Goal: Communication & Community: Answer question/provide support

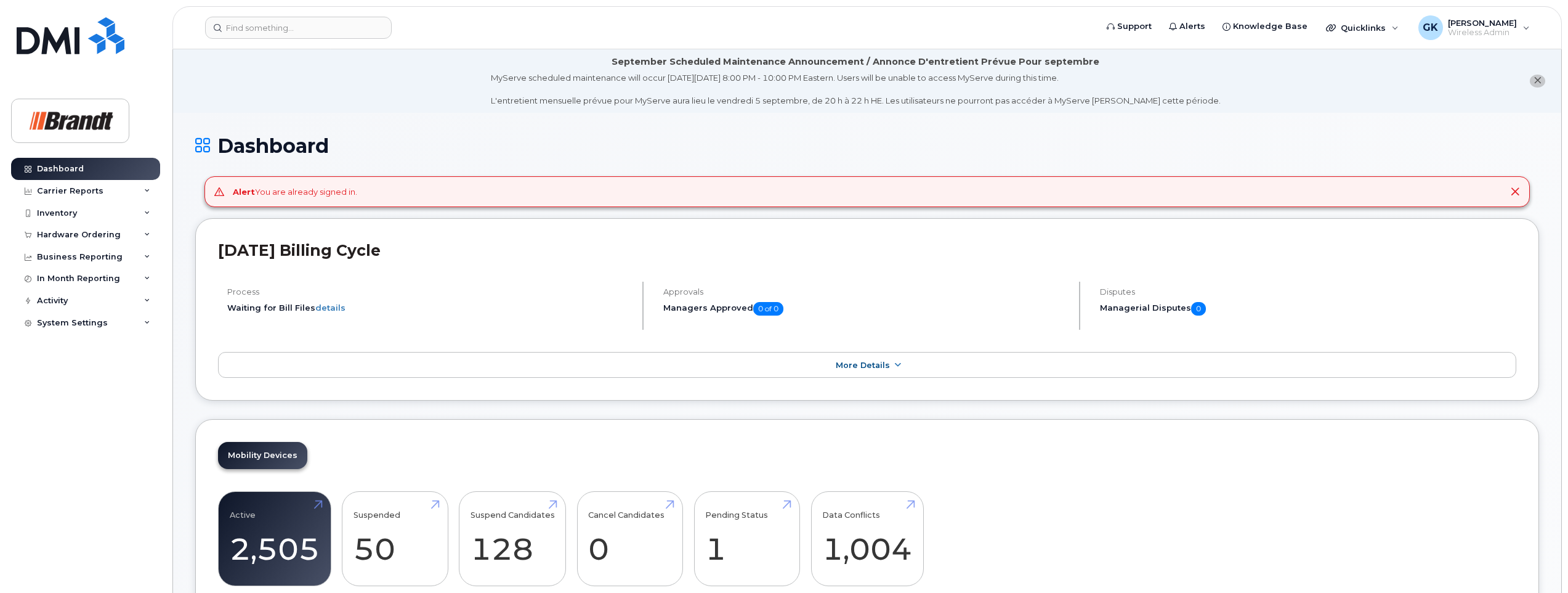
click at [1518, 191] on icon at bounding box center [1514, 191] width 10 height 10
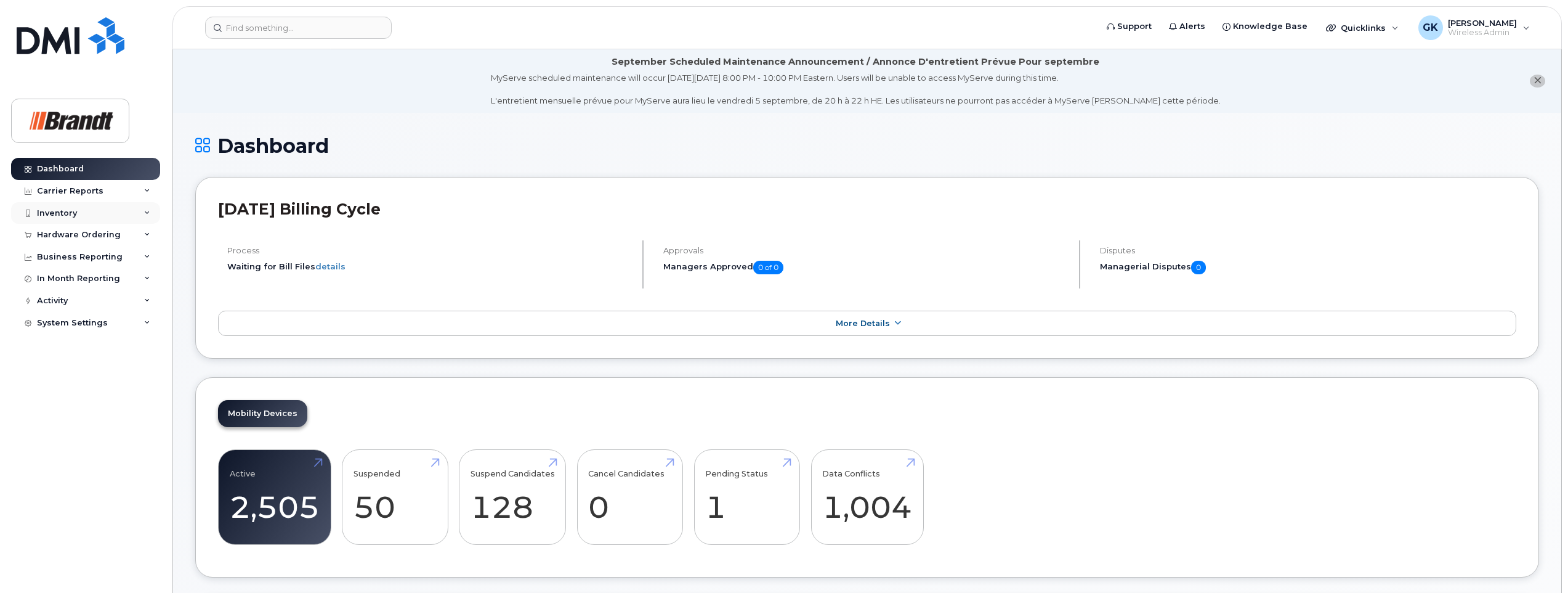
click at [53, 209] on div "Inventory" at bounding box center [57, 212] width 40 height 10
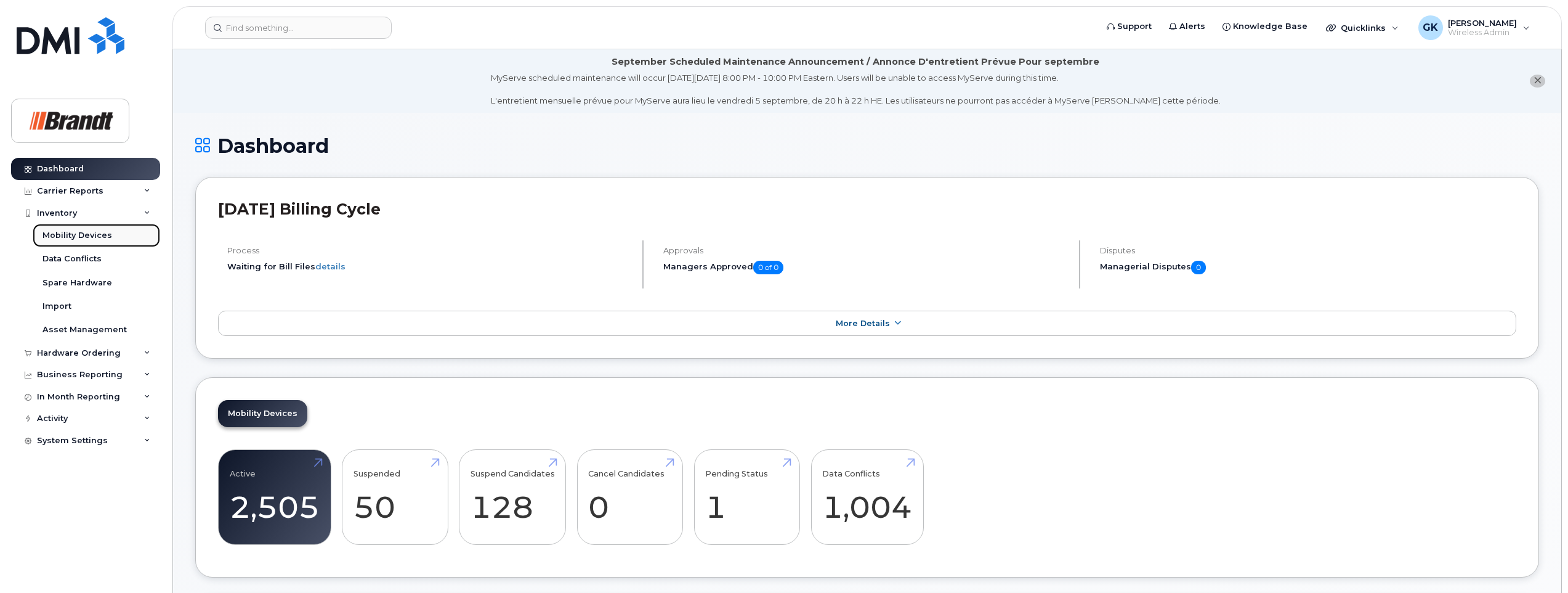
click at [58, 231] on div "Mobility Devices" at bounding box center [77, 235] width 70 height 12
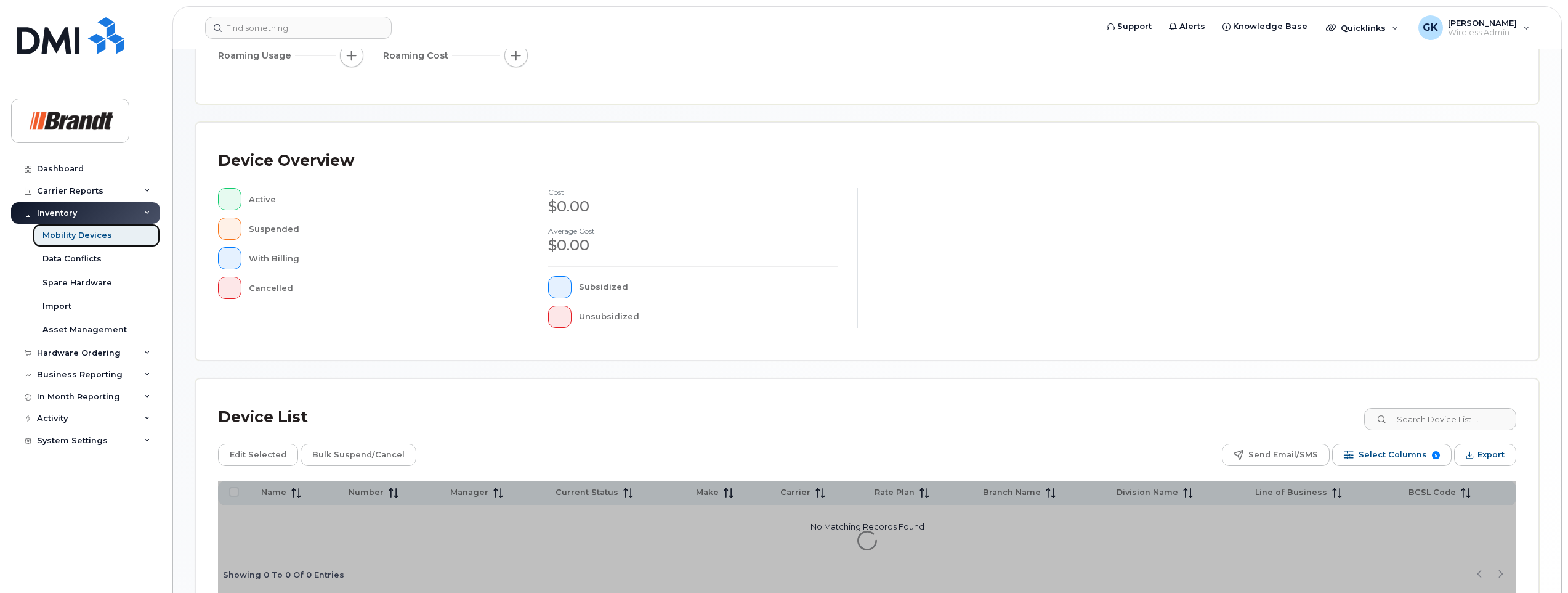
scroll to position [246, 0]
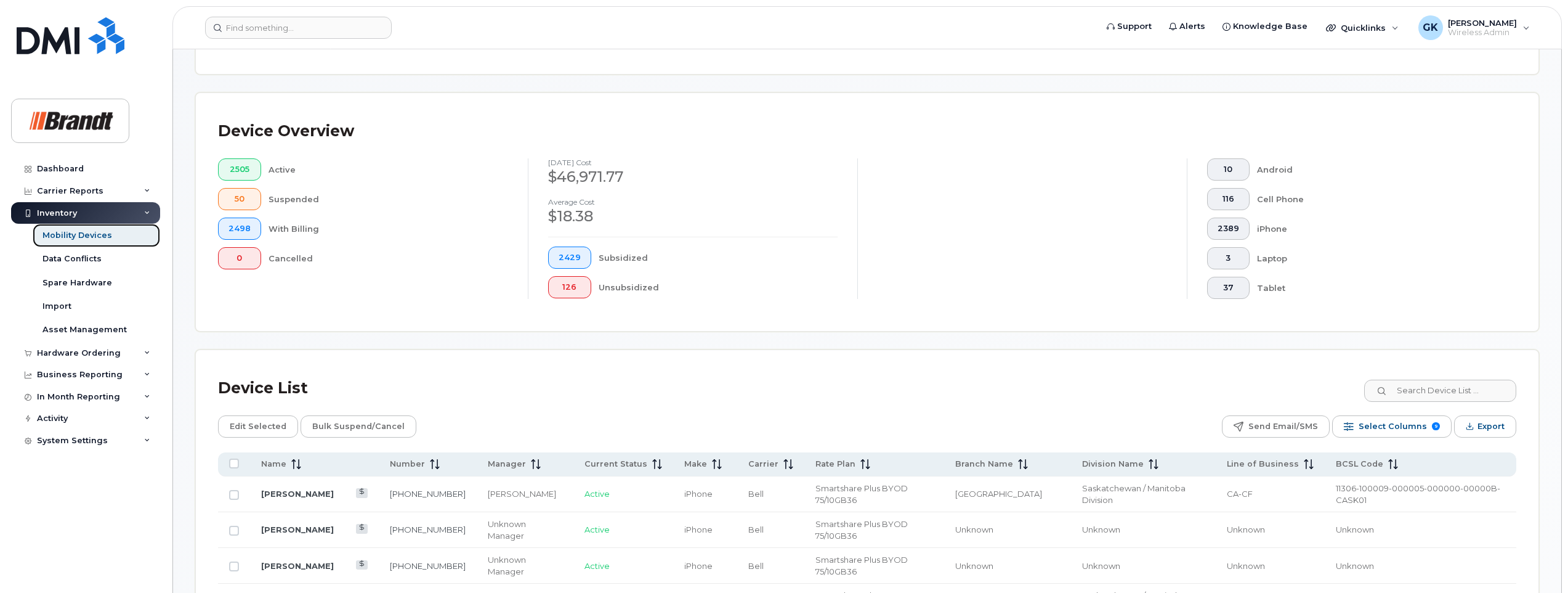
scroll to position [287, 0]
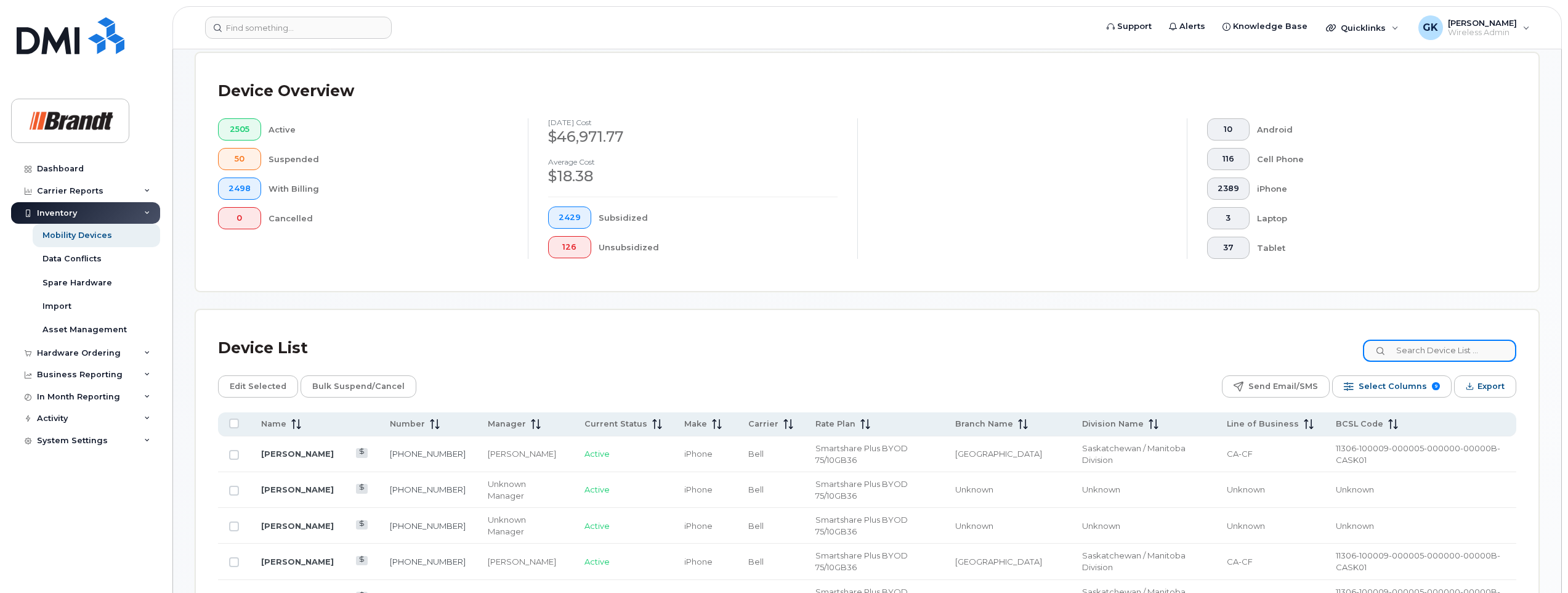
click at [1457, 350] on input at bounding box center [1439, 350] width 153 height 22
click at [1433, 354] on input at bounding box center [1439, 350] width 153 height 22
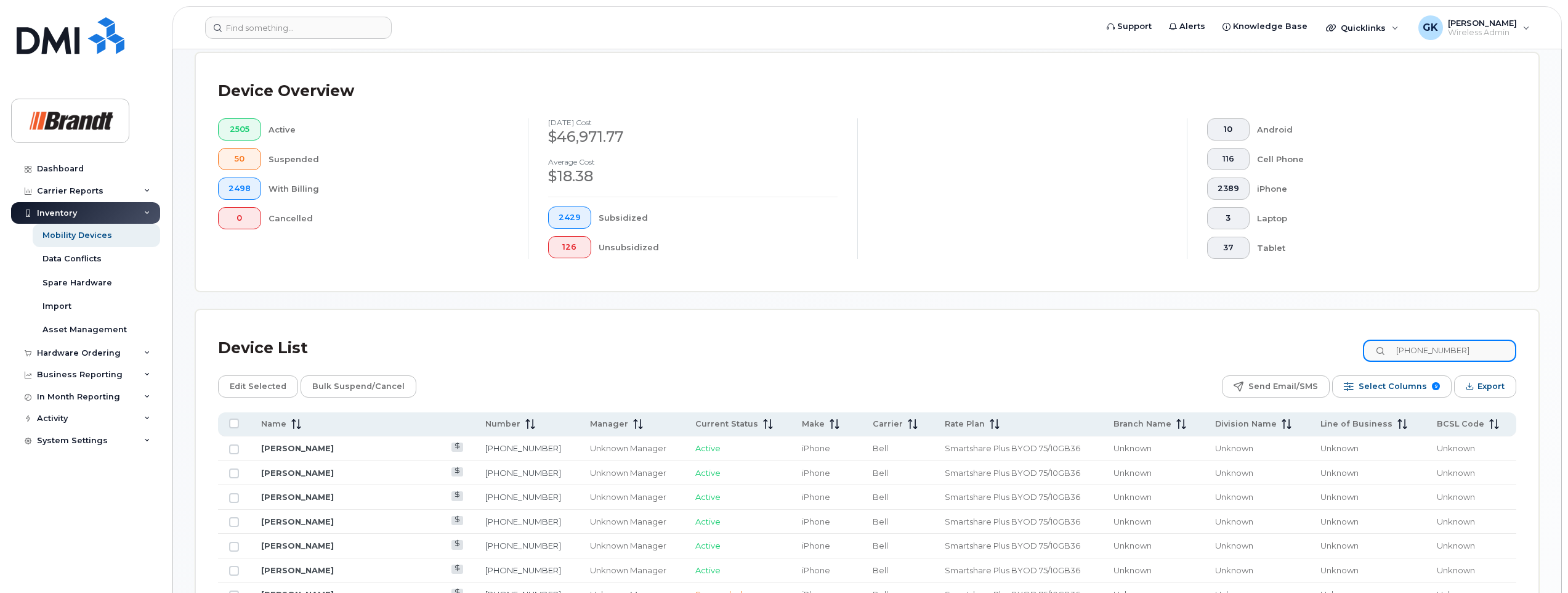
type input "306-510-2044"
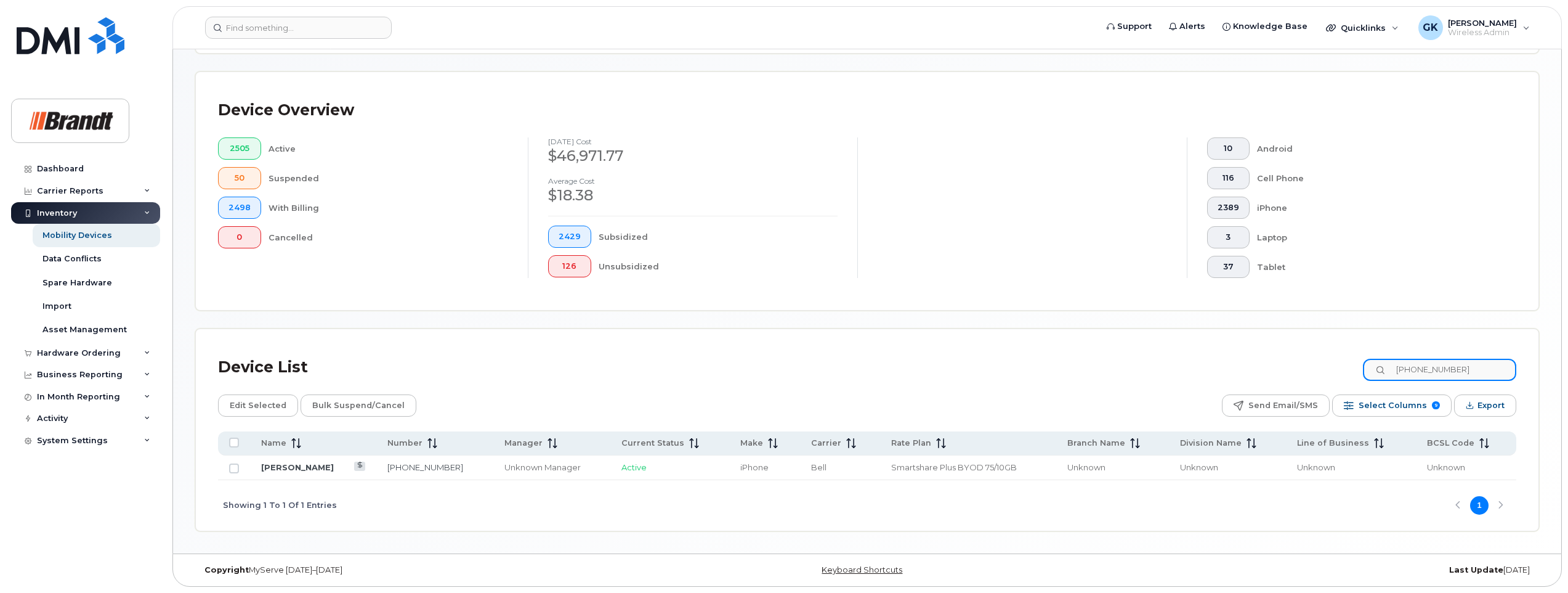
scroll to position [267, 0]
click at [291, 465] on link "Arlyn Zacarias" at bounding box center [297, 466] width 73 height 10
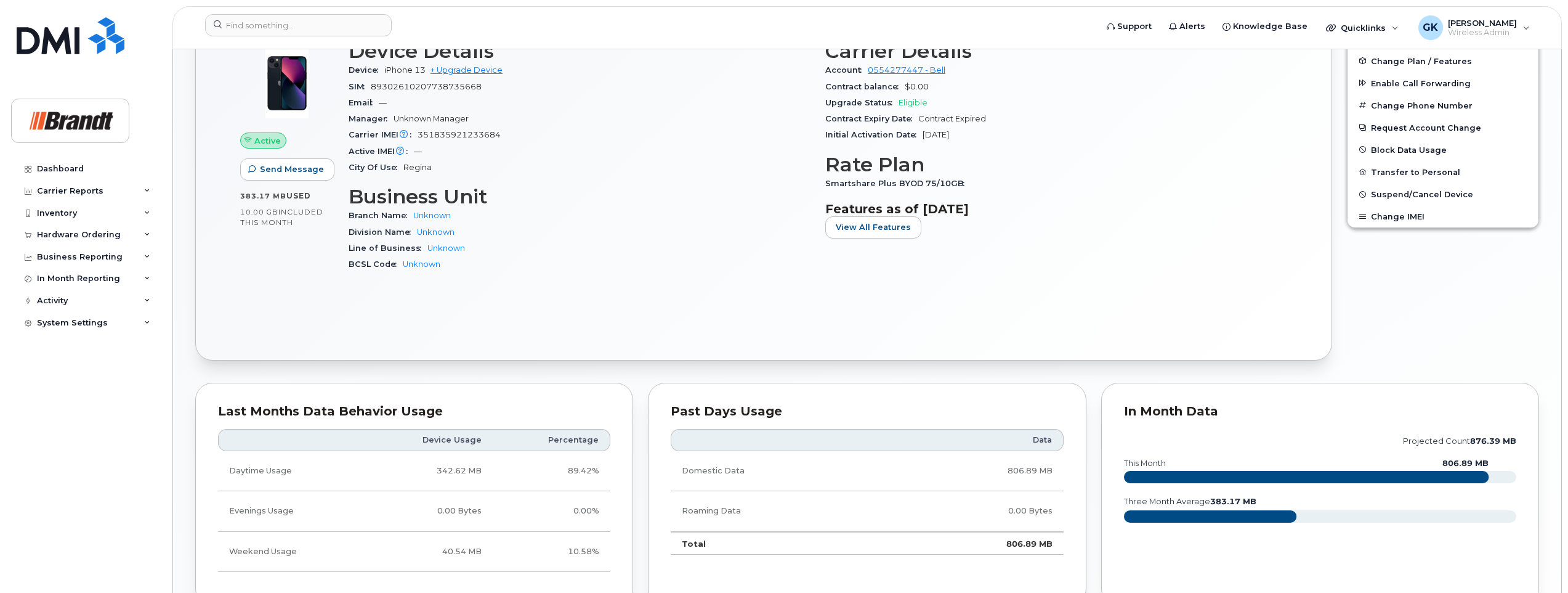
scroll to position [334, 0]
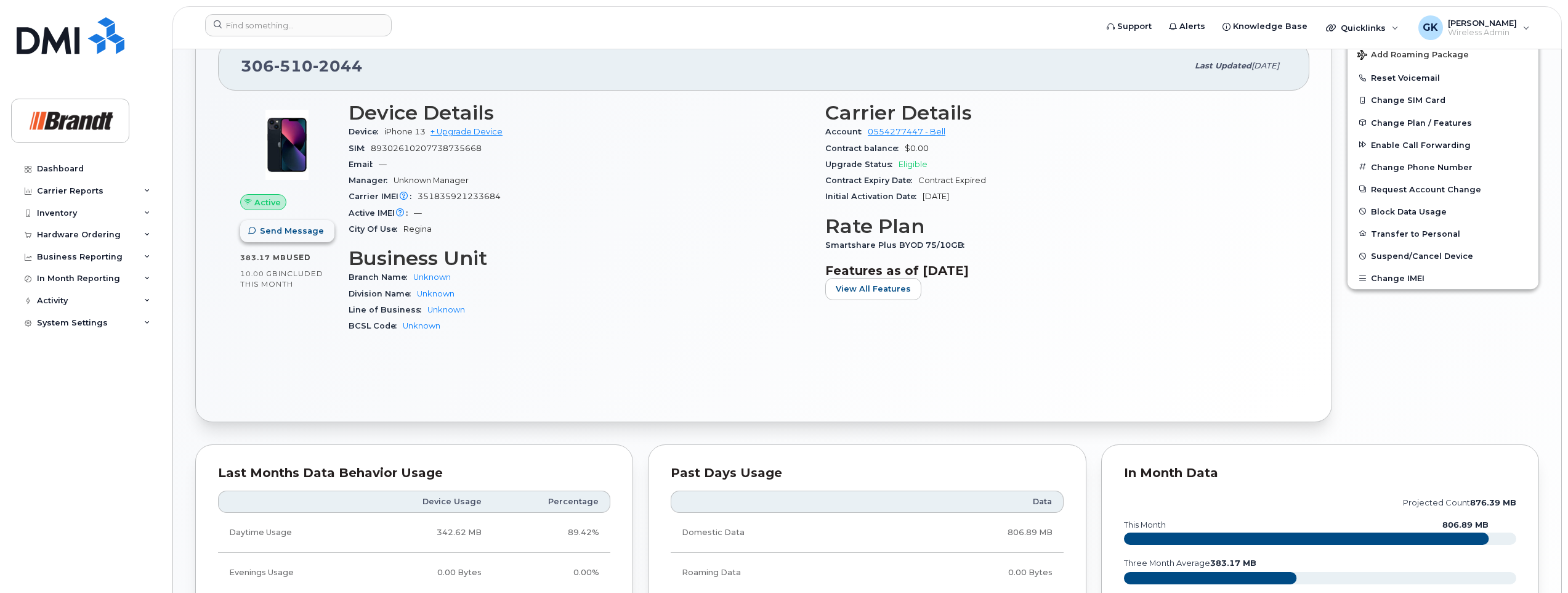
click at [273, 228] on span "Send Message" at bounding box center [292, 230] width 64 height 12
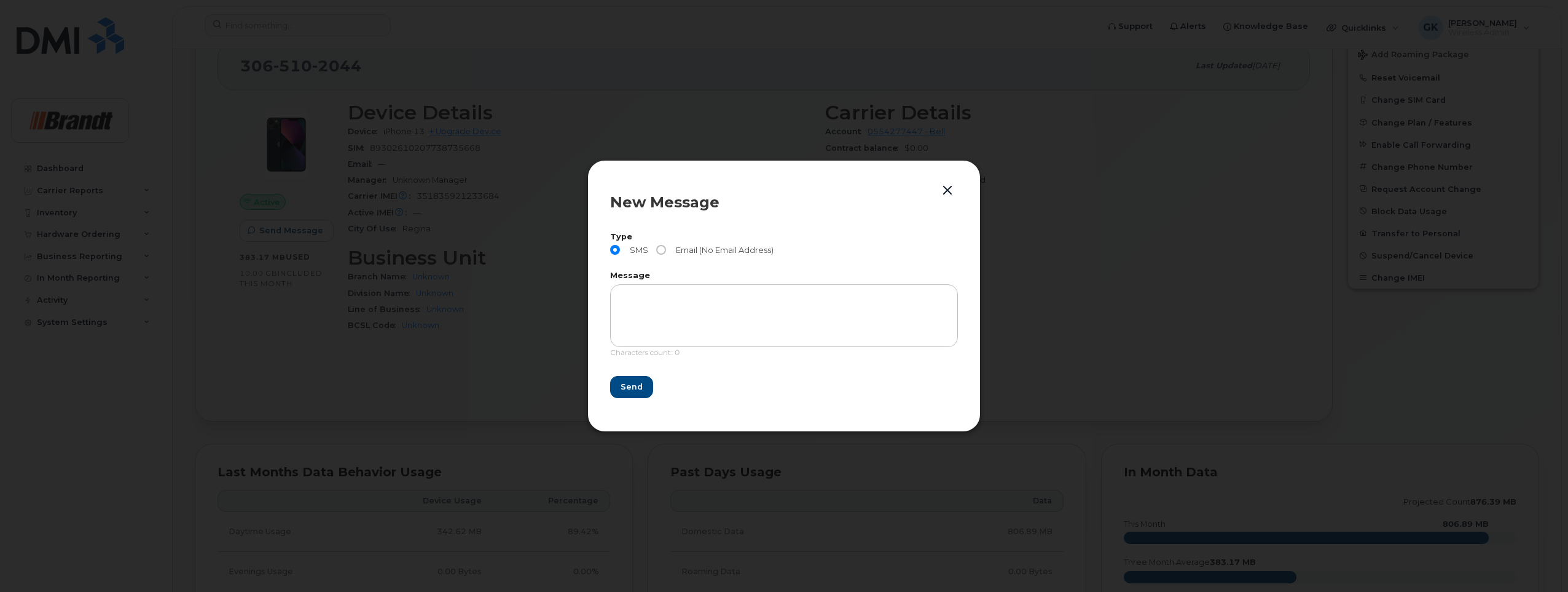
click at [949, 185] on button "button" at bounding box center [947, 190] width 19 height 17
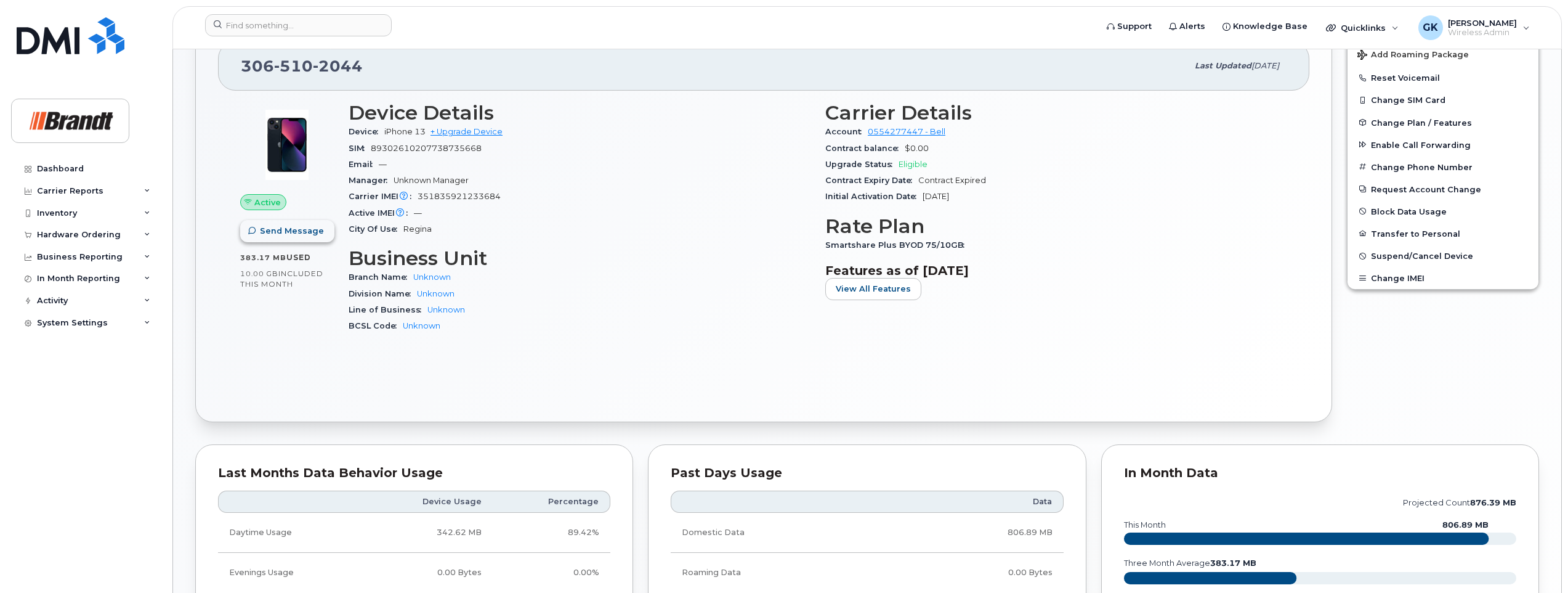
click at [271, 238] on button "Send Message" at bounding box center [287, 230] width 94 height 22
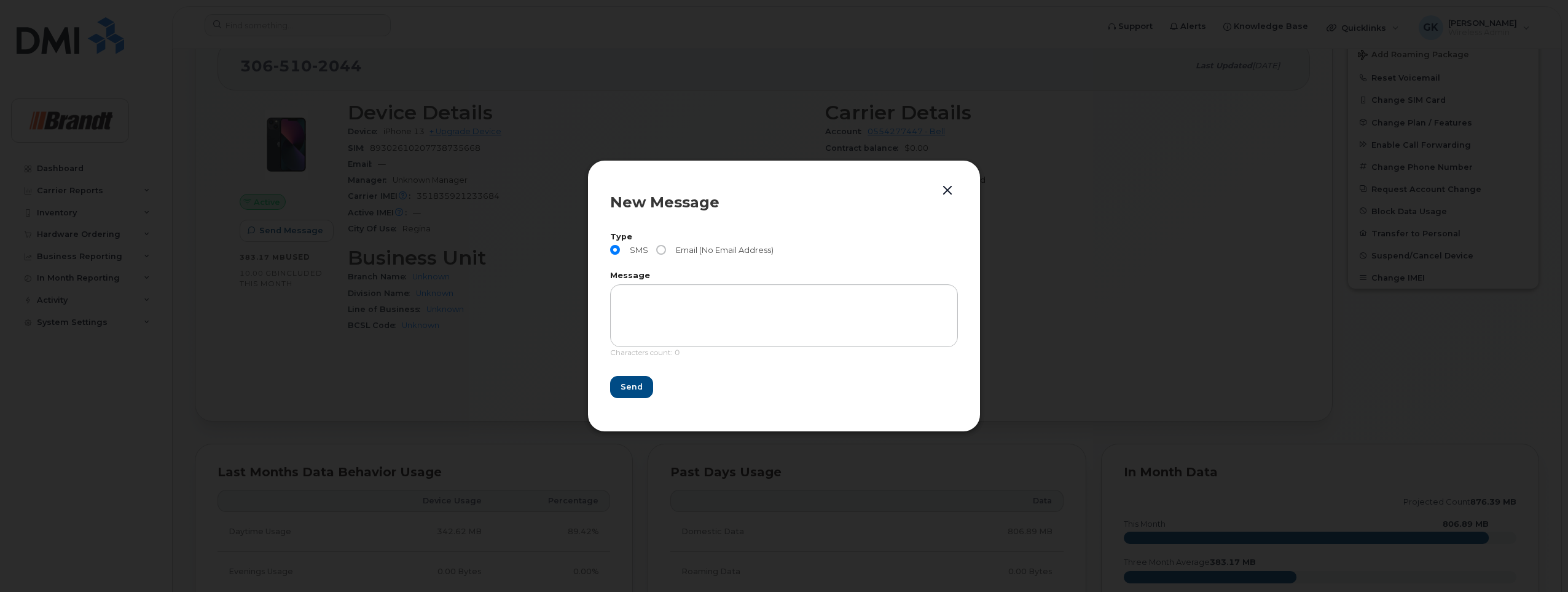
click at [945, 190] on button "button" at bounding box center [947, 190] width 19 height 17
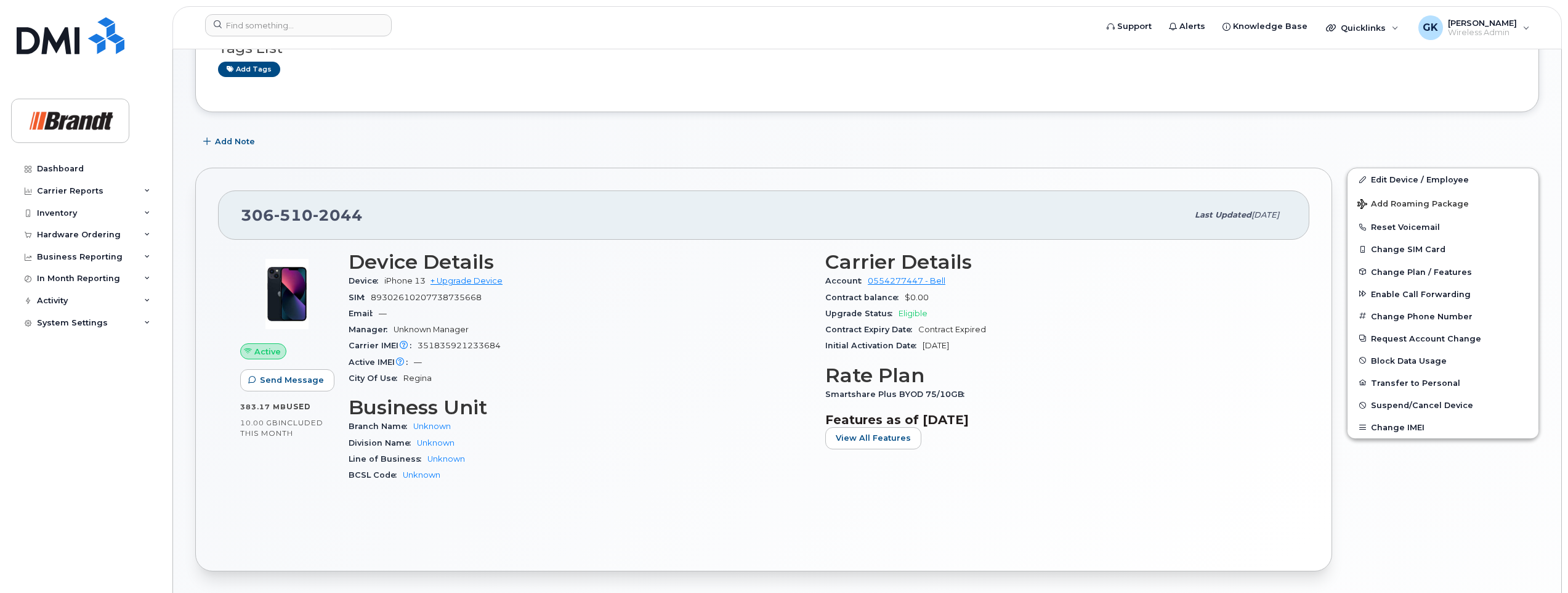
scroll to position [0, 0]
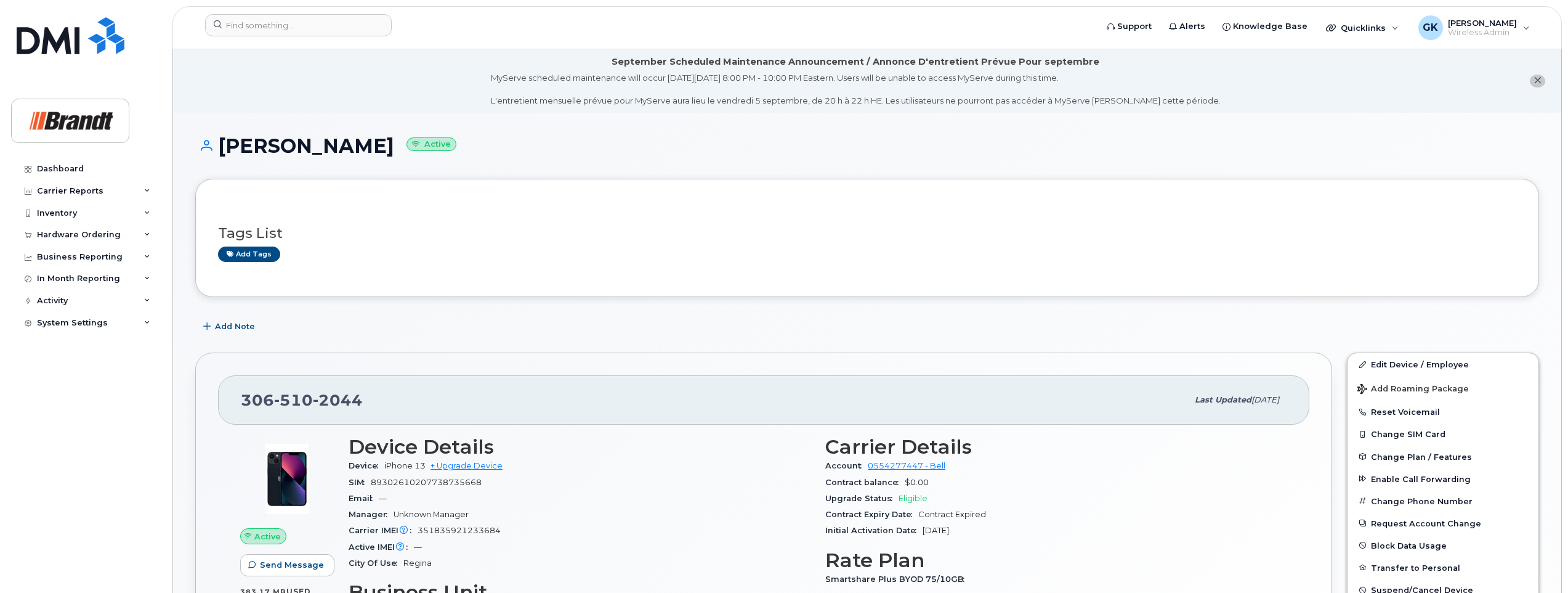
click at [1538, 81] on icon "close notification" at bounding box center [1537, 80] width 8 height 8
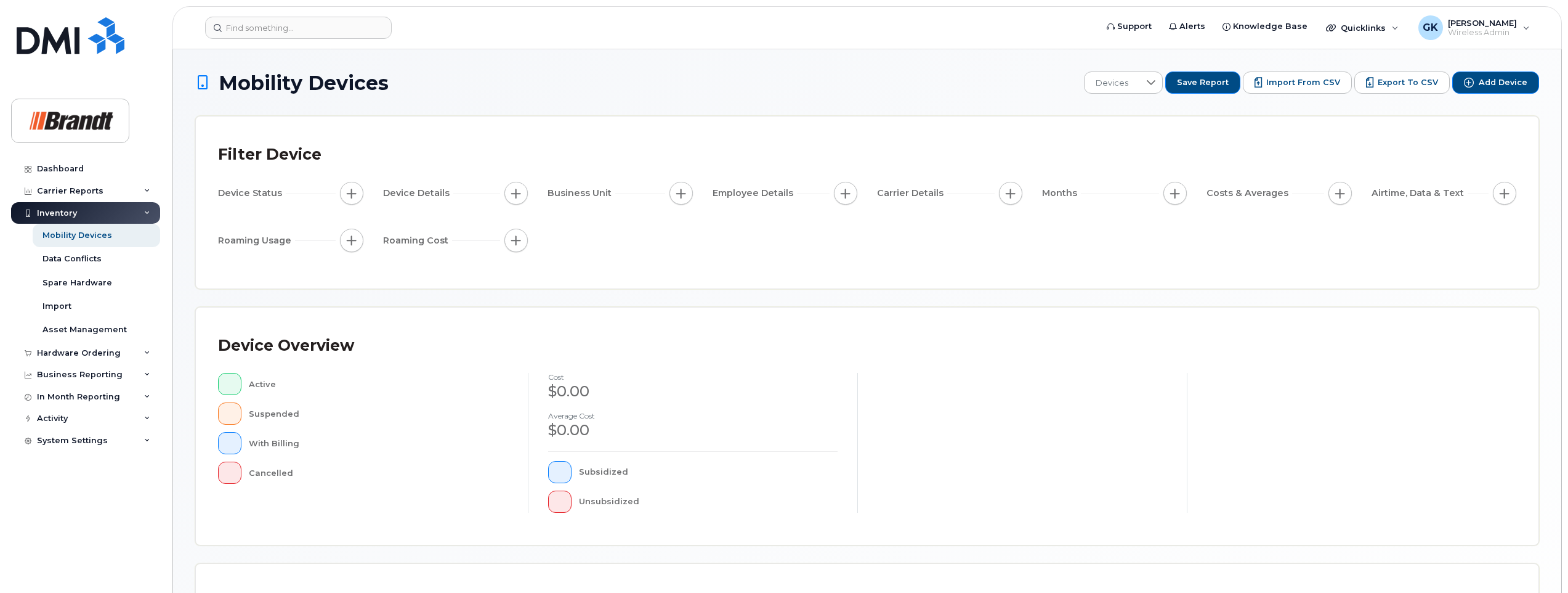
scroll to position [254, 0]
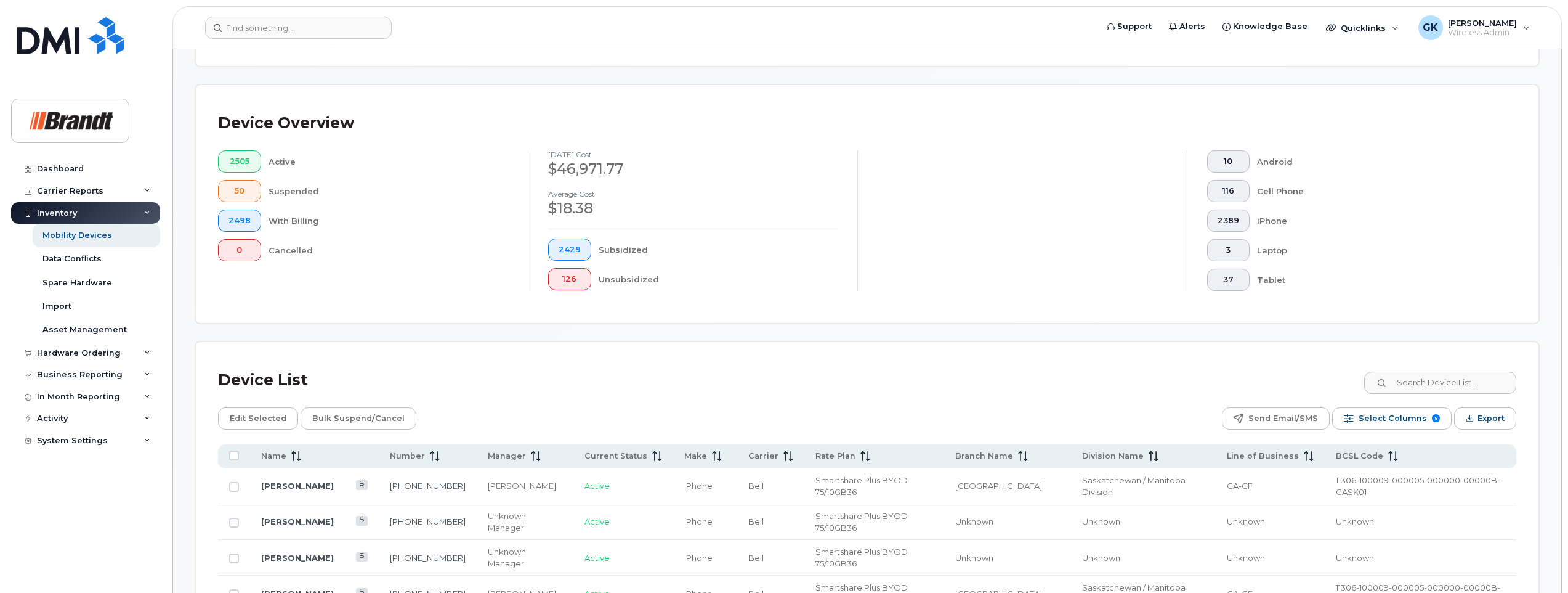
scroll to position [287, 0]
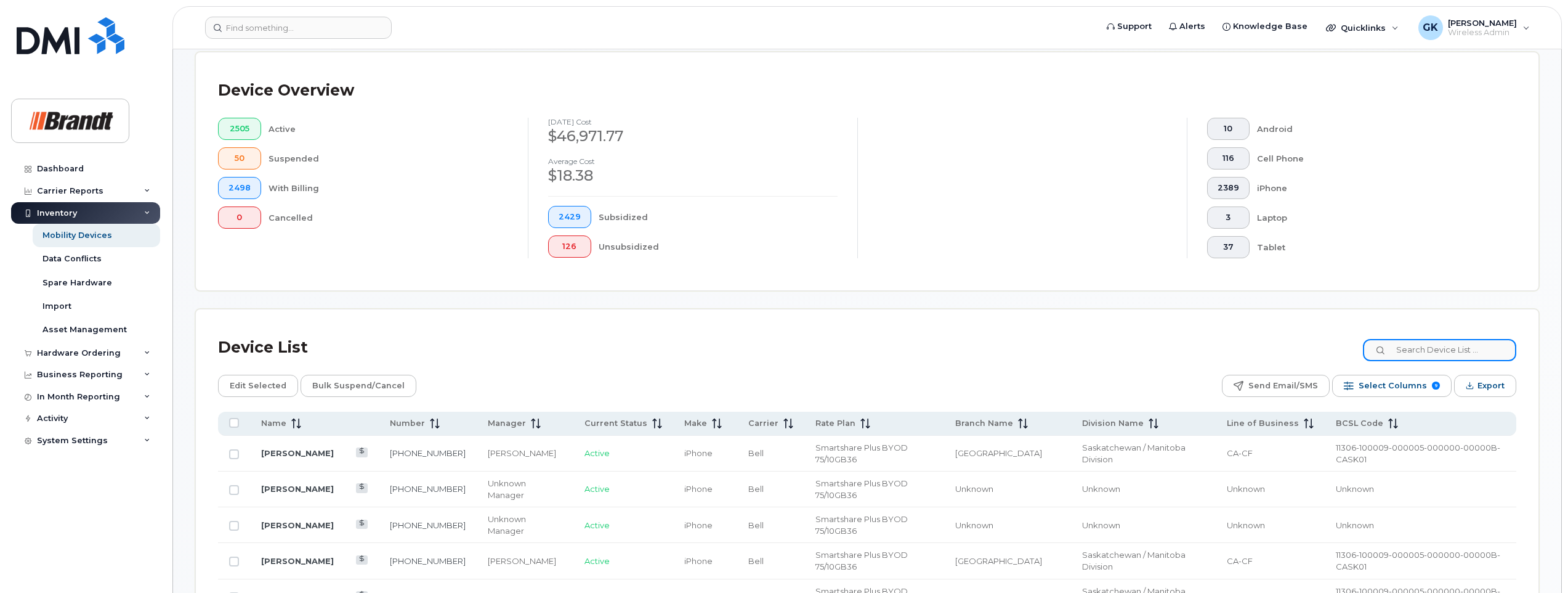
click at [1433, 349] on input at bounding box center [1439, 350] width 153 height 22
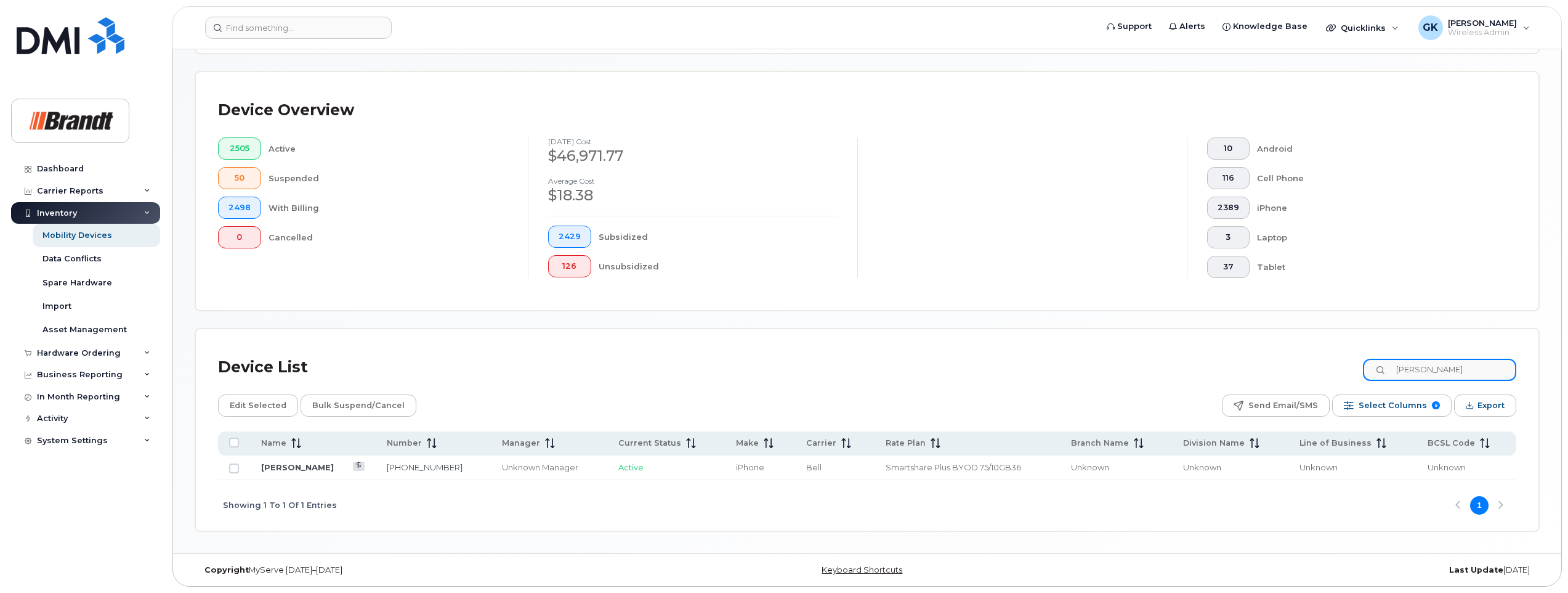
scroll to position [267, 0]
type input "Leah longley"
click at [282, 464] on link "[PERSON_NAME]" at bounding box center [297, 466] width 73 height 10
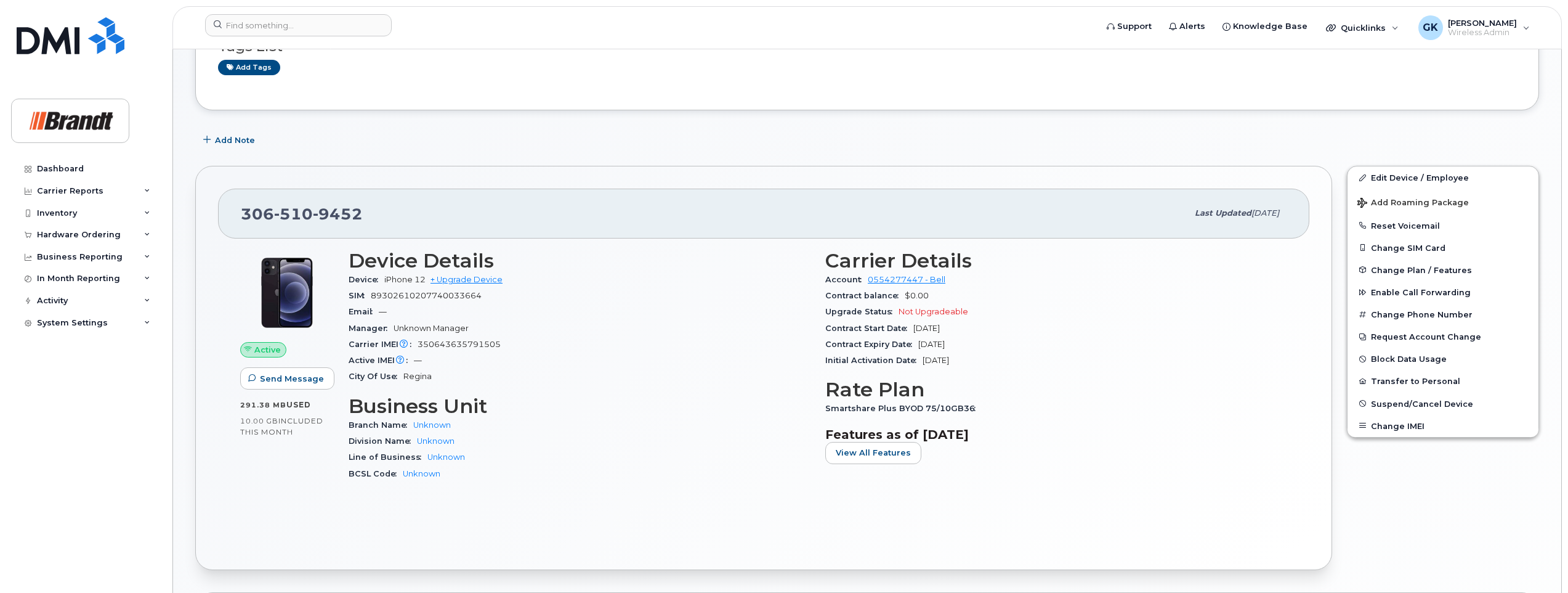
scroll to position [185, 0]
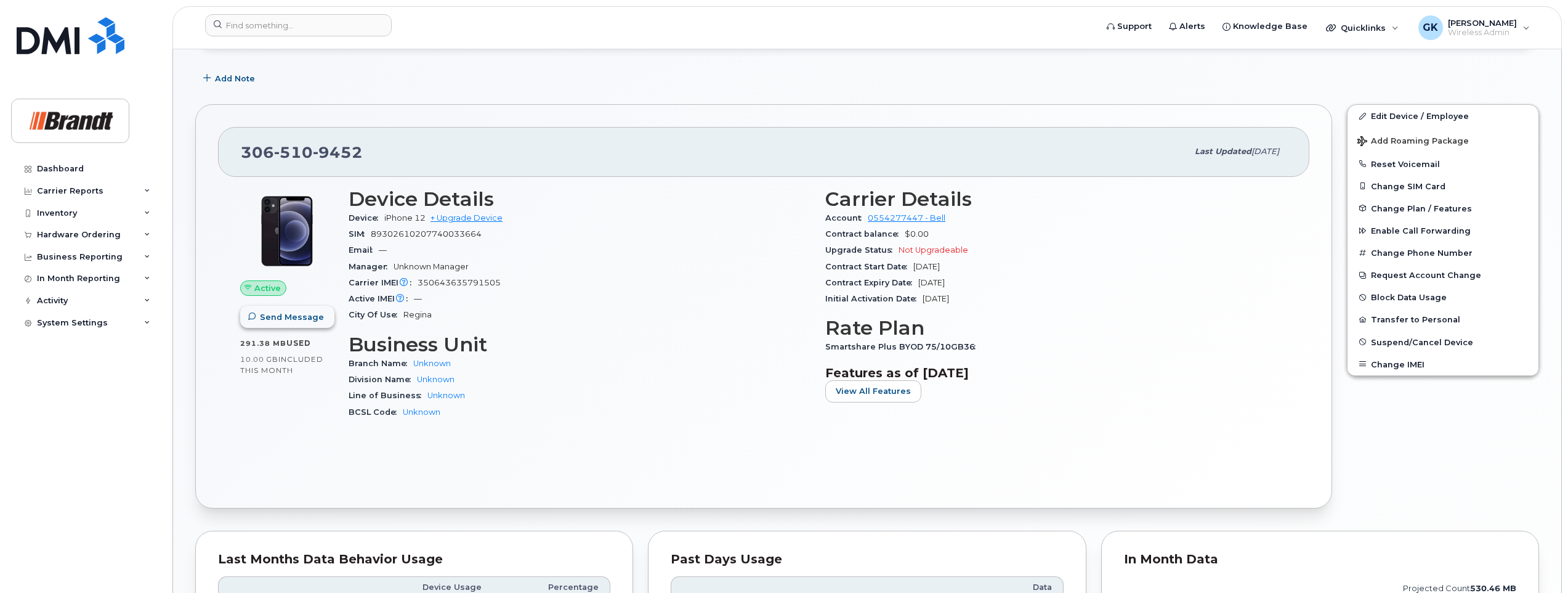
click at [293, 318] on span "Send Message" at bounding box center [292, 316] width 64 height 12
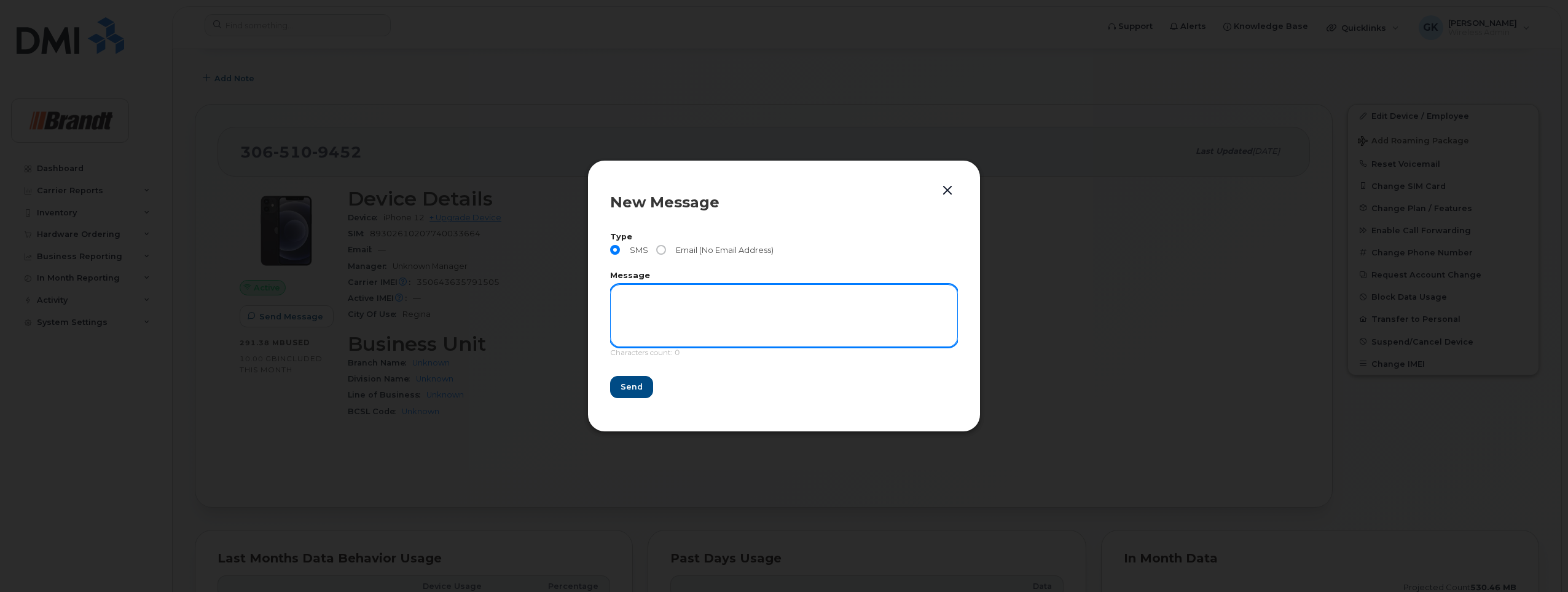
click at [711, 310] on textarea at bounding box center [784, 315] width 348 height 63
type textarea "Test, checking to see if you get this."
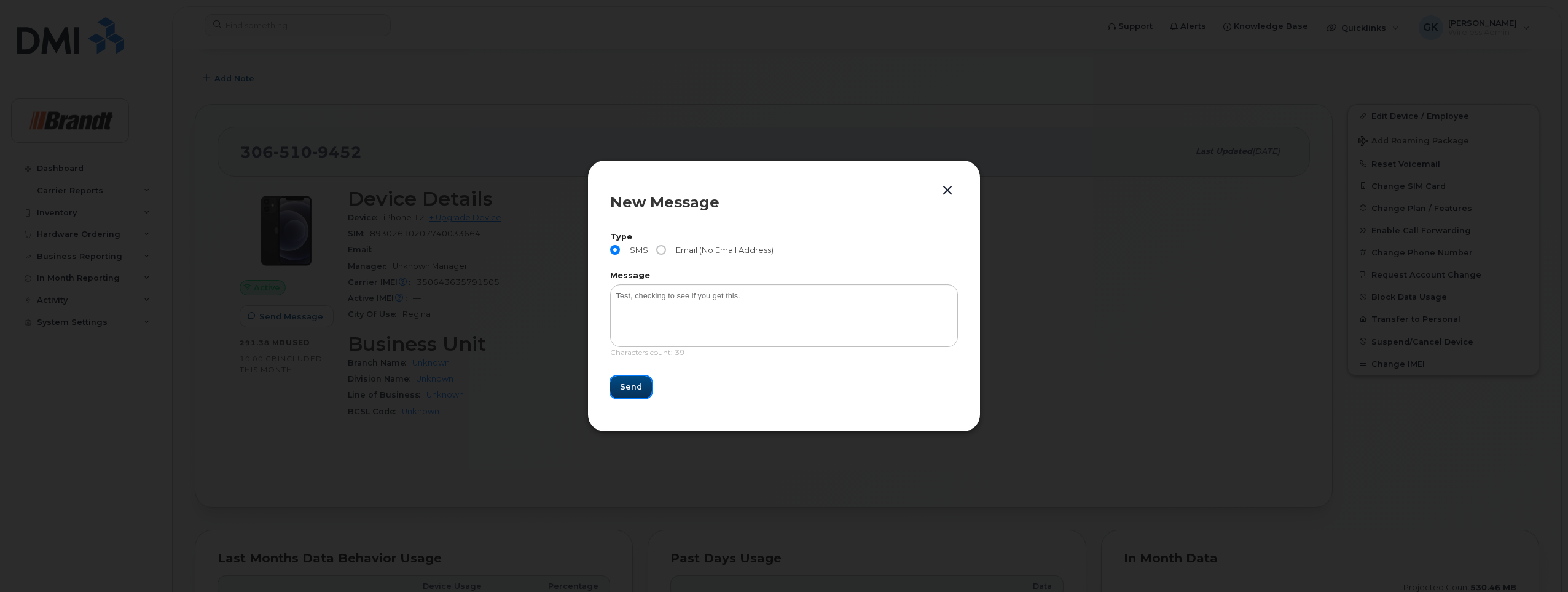
click at [629, 385] on span "Send" at bounding box center [630, 386] width 22 height 11
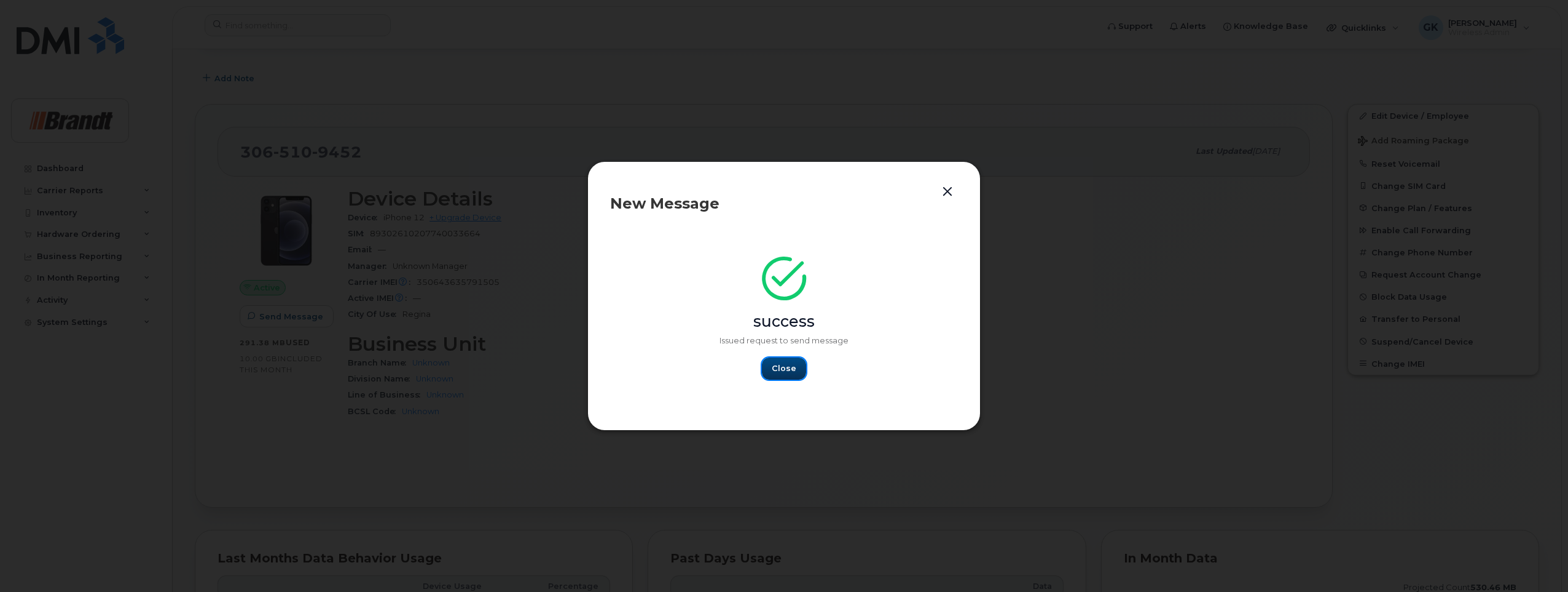
click at [783, 367] on span "Close" at bounding box center [784, 368] width 25 height 11
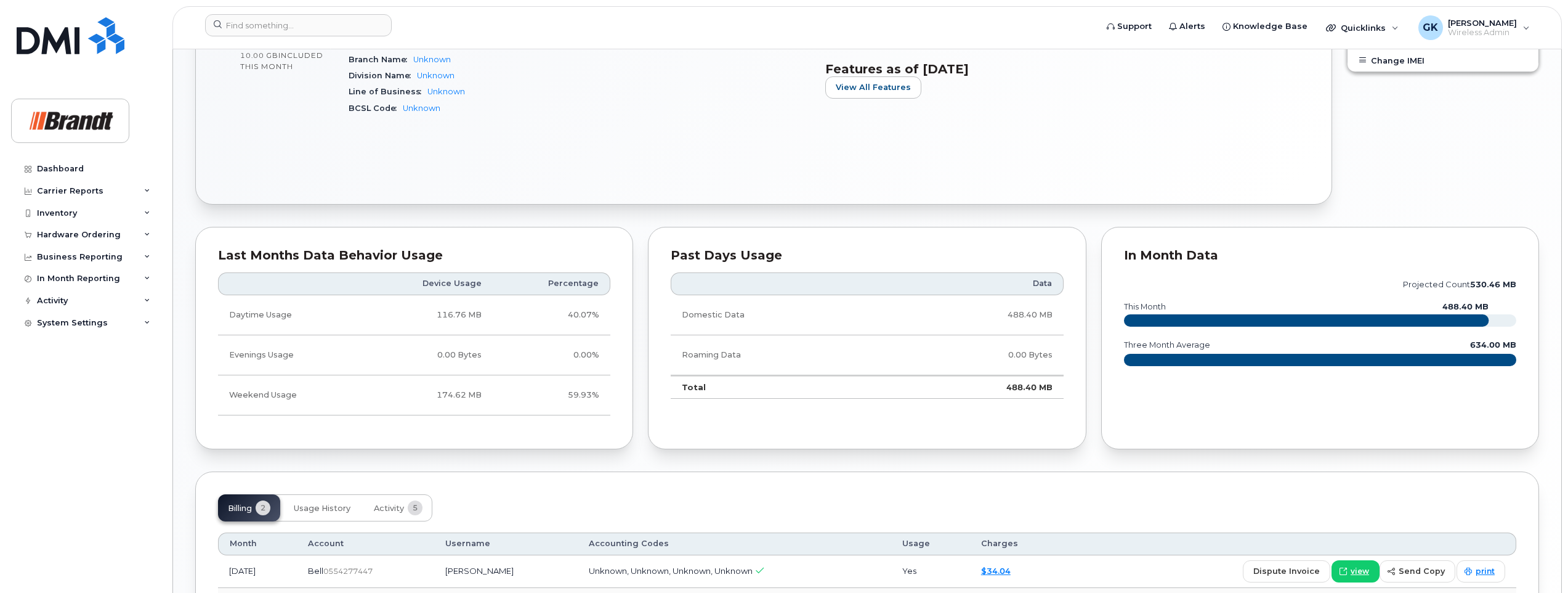
scroll to position [427, 0]
